Goal: Information Seeking & Learning: Learn about a topic

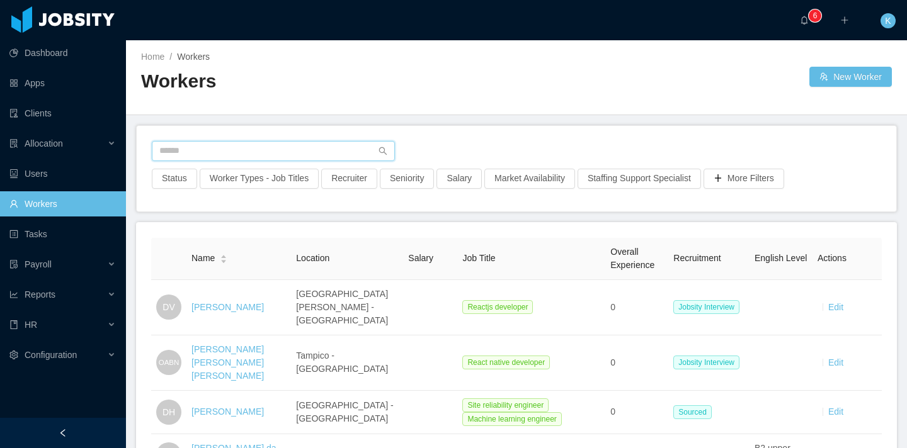
click at [203, 148] on input "text" at bounding box center [273, 151] width 243 height 20
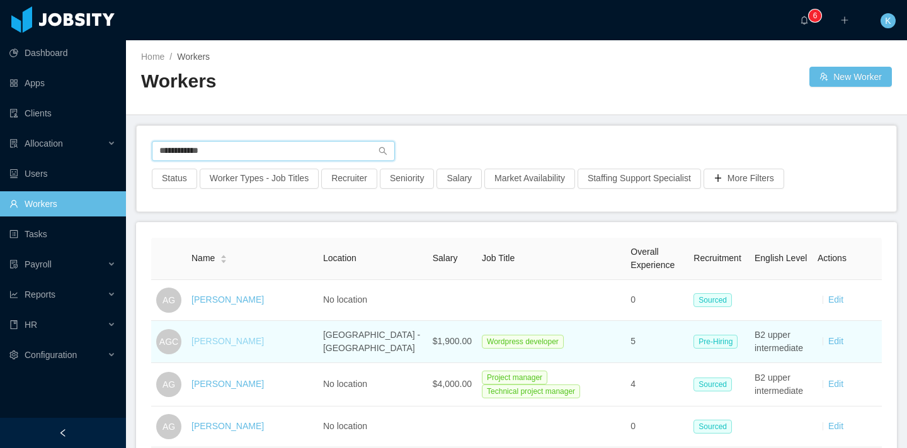
type input "**********"
click at [221, 346] on link "[PERSON_NAME]" at bounding box center [227, 341] width 72 height 10
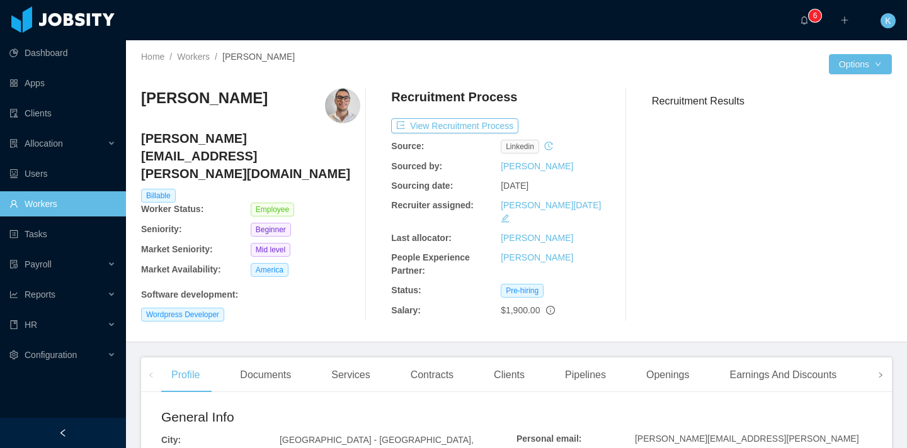
click at [877, 372] on icon "icon: right" at bounding box center [880, 375] width 6 height 6
click at [724, 361] on div "Comments" at bounding box center [727, 375] width 69 height 35
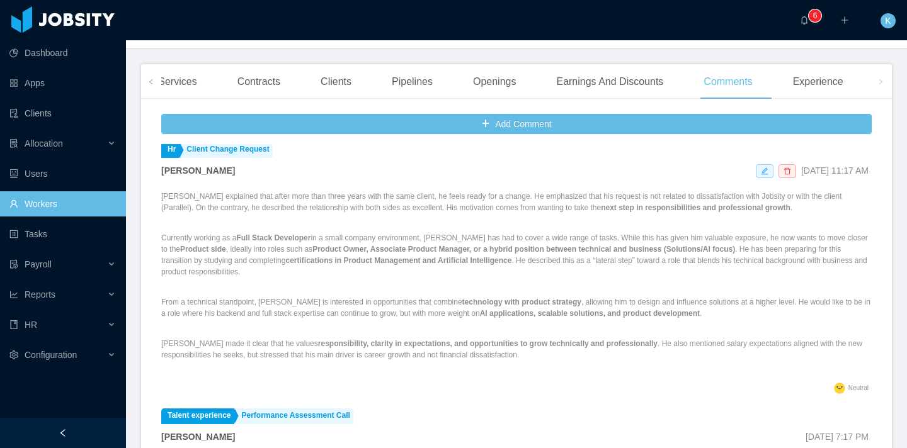
scroll to position [17, 0]
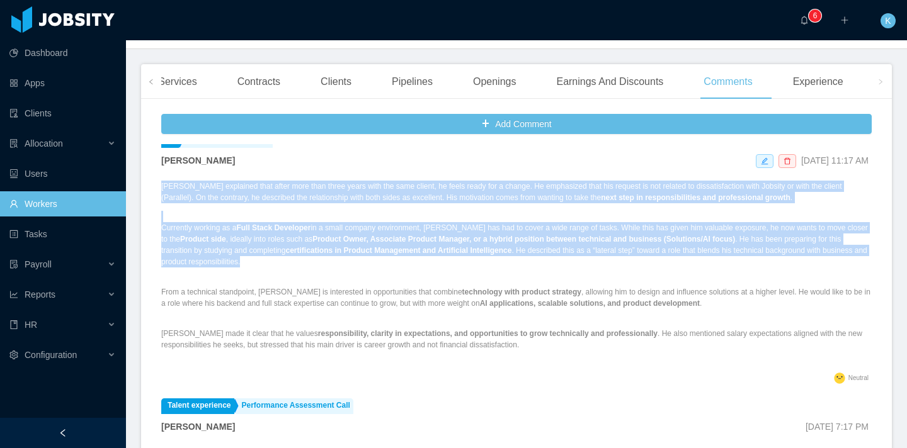
drag, startPoint x: 516, startPoint y: 245, endPoint x: 351, endPoint y: 198, distance: 170.8
click at [351, 198] on div "[PERSON_NAME] explained that after more than three years with the same client, …" at bounding box center [516, 275] width 710 height 189
